Goal: Information Seeking & Learning: Learn about a topic

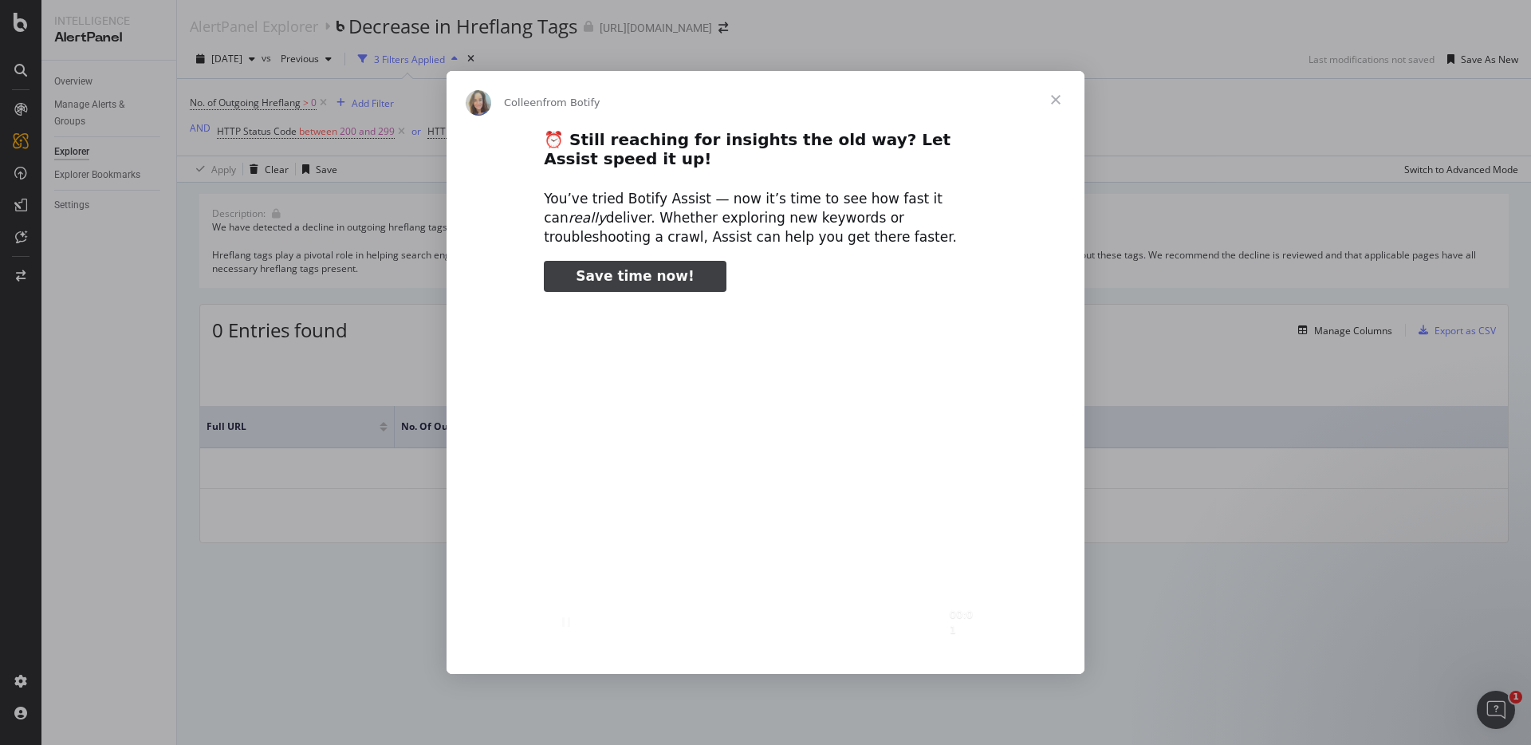
type input "3296666"
click at [1052, 98] on span "Close" at bounding box center [1055, 99] width 57 height 57
